Goal: Task Accomplishment & Management: Complete application form

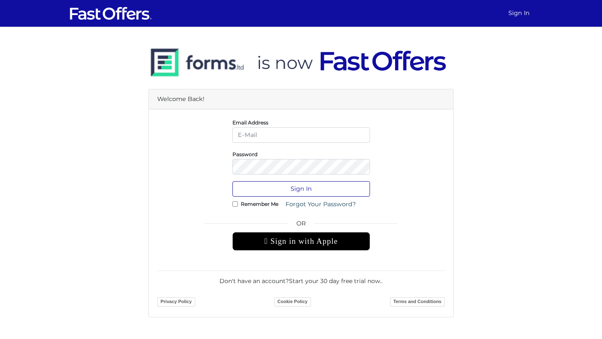
type input "[EMAIL_ADDRESS][DOMAIN_NAME]"
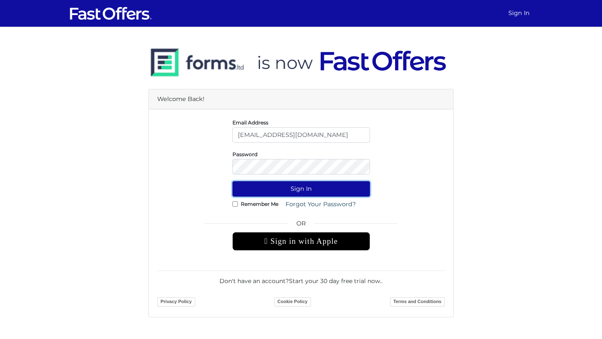
click at [295, 193] on button "Sign In" at bounding box center [301, 188] width 138 height 15
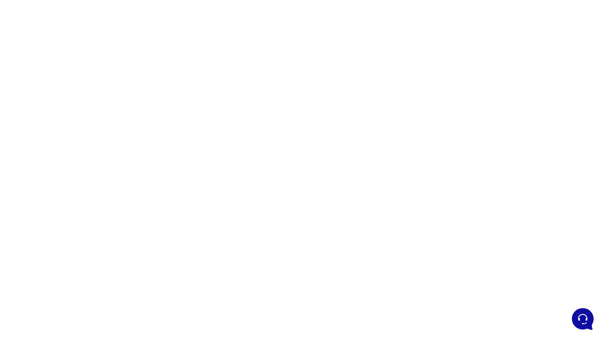
scroll to position [57, 0]
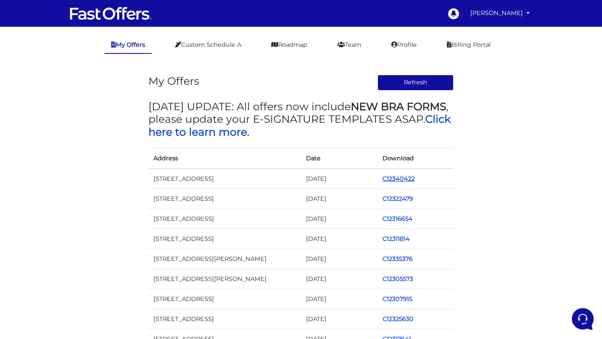
click at [404, 181] on link "C12340422" at bounding box center [398, 179] width 32 height 8
